Goal: Check status: Check status

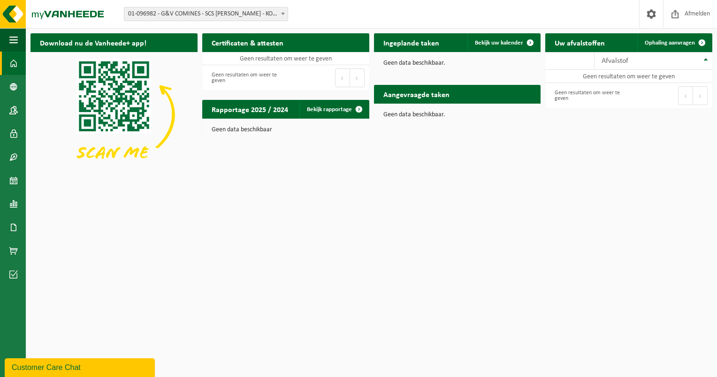
click at [201, 13] on span "01-096982 - G&V COMINES - SCS [PERSON_NAME] - KOMEN" at bounding box center [205, 14] width 163 height 13
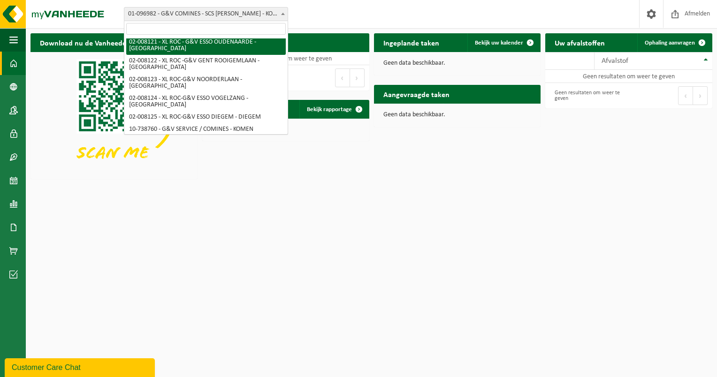
scroll to position [85, 0]
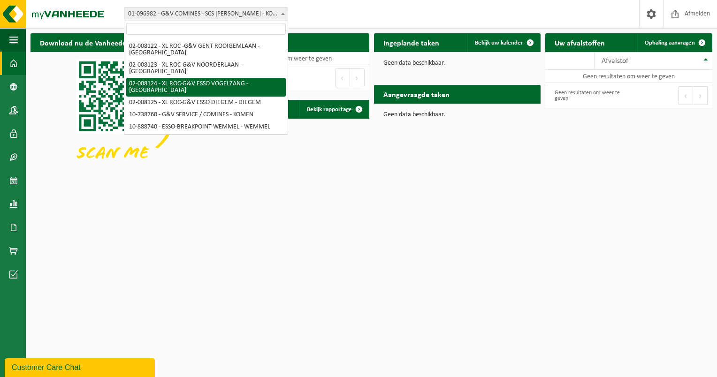
select select "1093"
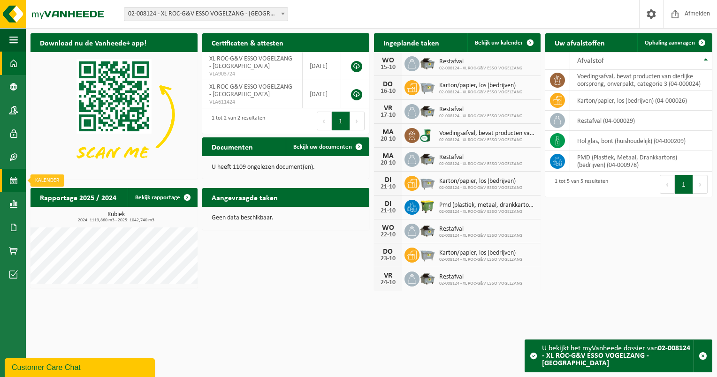
click at [14, 181] on span at bounding box center [13, 180] width 8 height 23
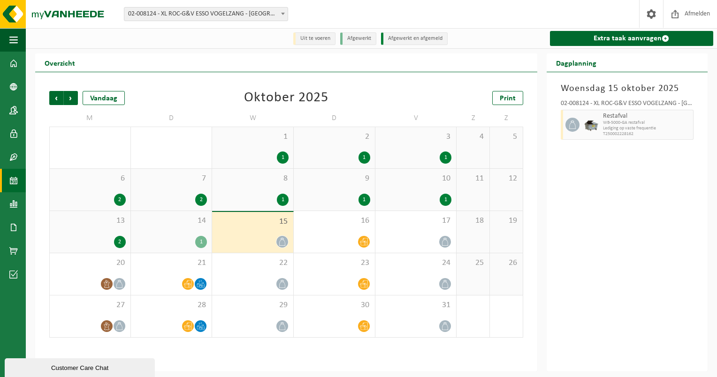
click at [175, 244] on div "1" at bounding box center [172, 242] width 72 height 12
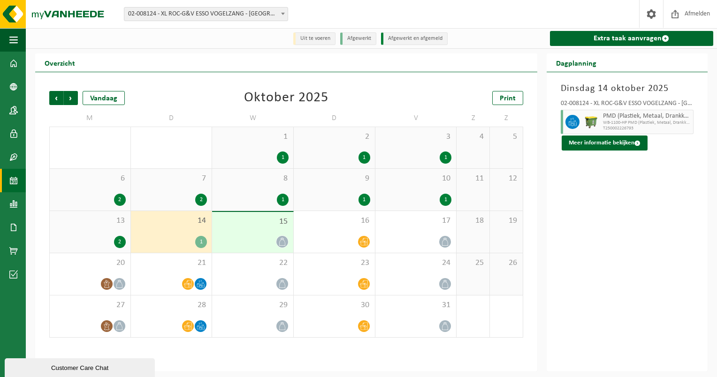
click at [249, 236] on div at bounding box center [253, 241] width 72 height 13
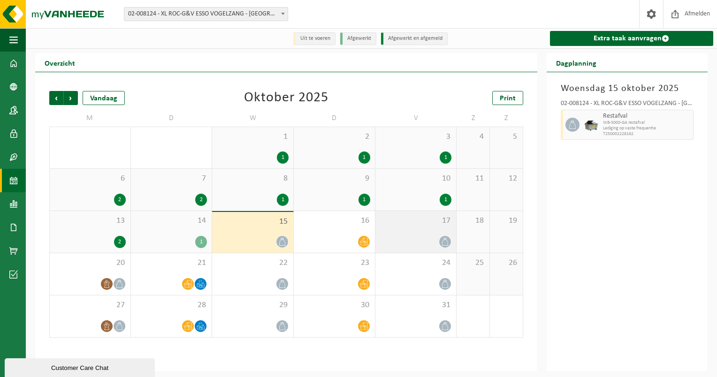
click at [415, 237] on div at bounding box center [416, 241] width 72 height 13
